Goal: Find specific page/section: Find specific page/section

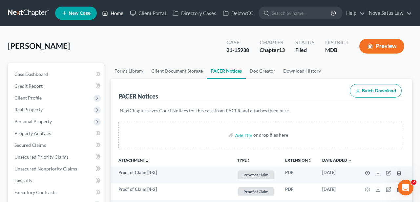
click at [116, 12] on link "Home" at bounding box center [113, 13] width 28 height 12
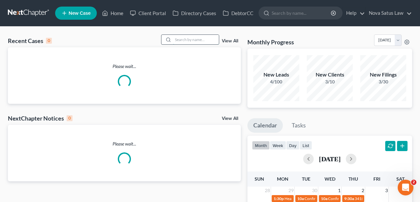
click at [187, 35] on input "search" at bounding box center [196, 40] width 46 height 10
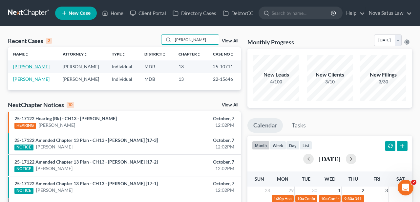
type input "[PERSON_NAME]"
click at [32, 65] on link "[PERSON_NAME]" at bounding box center [31, 67] width 36 height 6
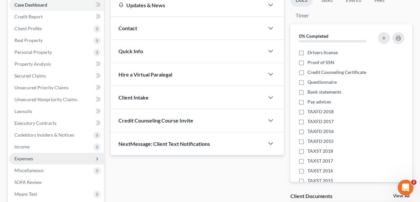
scroll to position [136, 0]
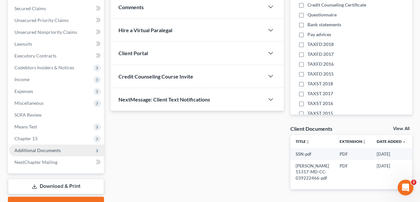
click at [54, 150] on span "Additional Documents" at bounding box center [37, 150] width 46 height 6
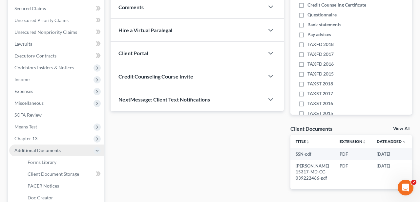
scroll to position [205, 0]
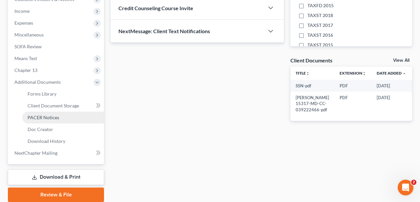
click at [57, 120] on link "PACER Notices" at bounding box center [63, 118] width 82 height 12
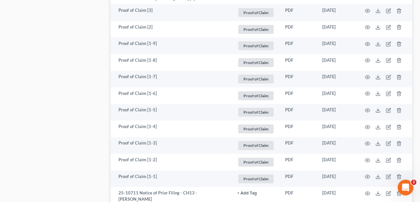
scroll to position [1289, 0]
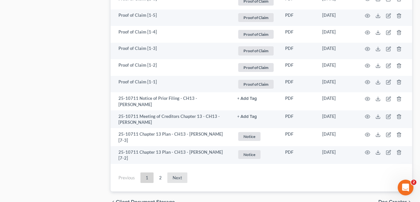
click at [173, 172] on link "Next" at bounding box center [177, 177] width 20 height 10
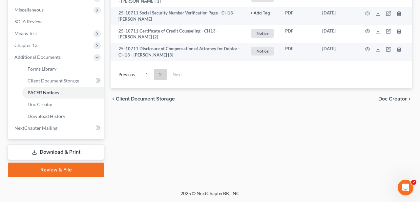
scroll to position [229, 0]
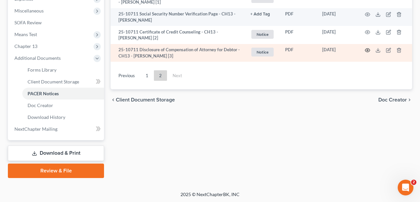
click at [366, 49] on icon "button" at bounding box center [367, 50] width 5 height 5
